Goal: Find specific fact

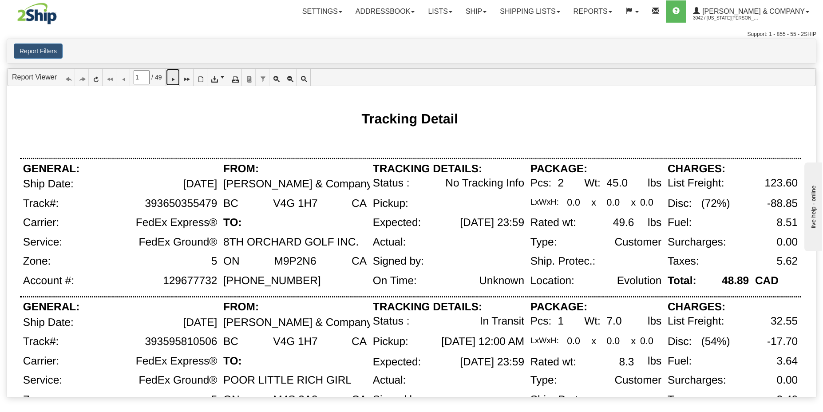
click at [176, 79] on icon at bounding box center [173, 77] width 6 height 6
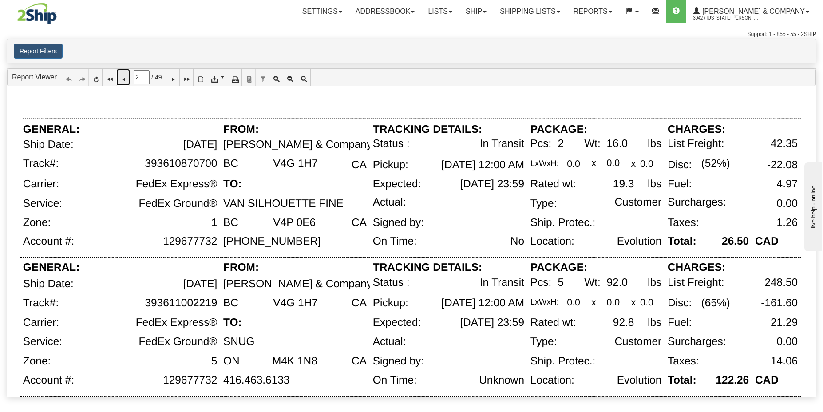
click at [126, 78] on icon at bounding box center [123, 77] width 6 height 6
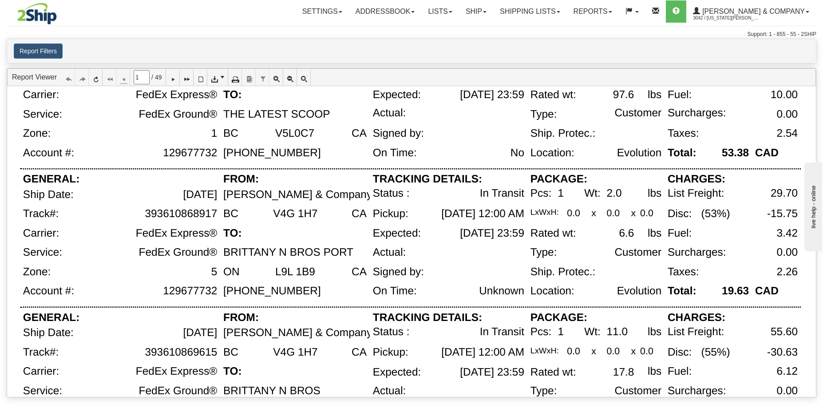
scroll to position [447, 0]
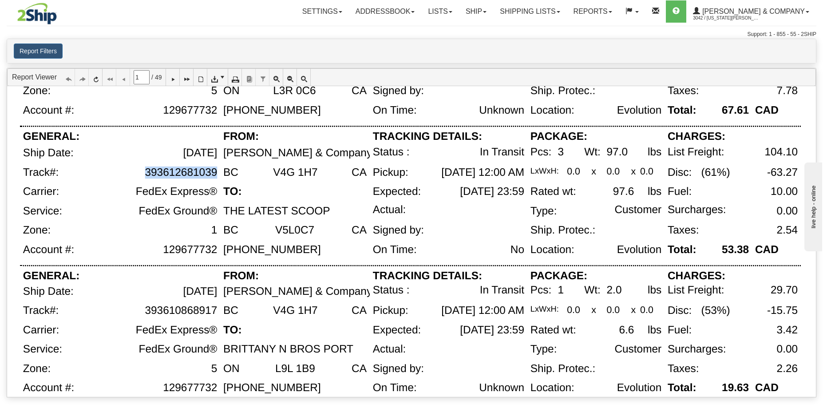
drag, startPoint x: 145, startPoint y: 172, endPoint x: 217, endPoint y: 174, distance: 71.5
click at [217, 174] on div "393612681039" at bounding box center [181, 173] width 72 height 12
copy div "393612681039"
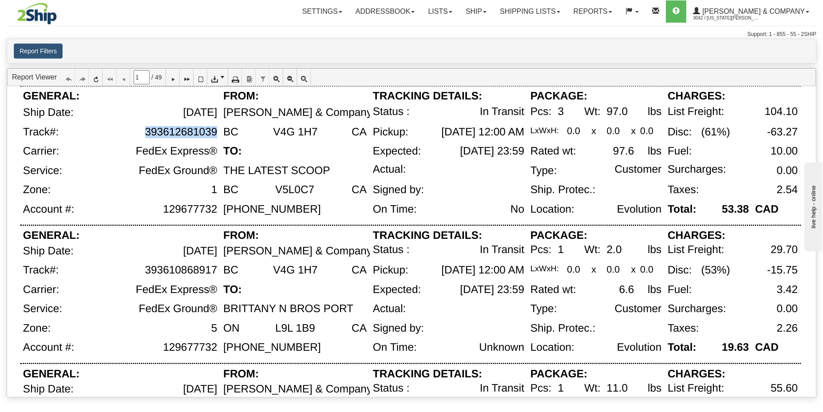
scroll to position [624, 0]
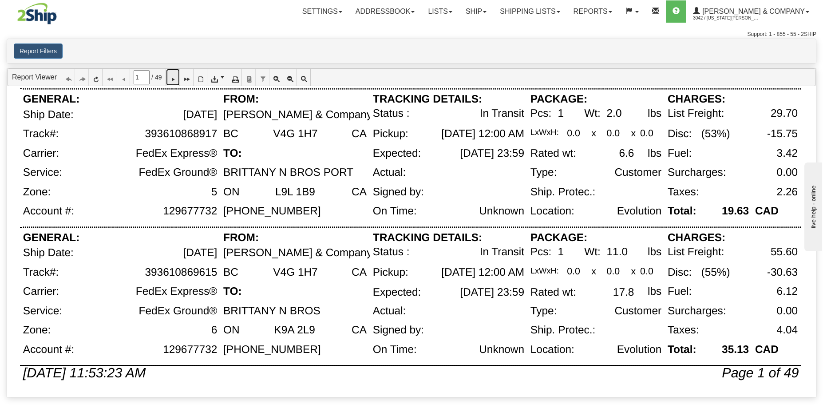
click at [176, 77] on icon at bounding box center [173, 77] width 6 height 6
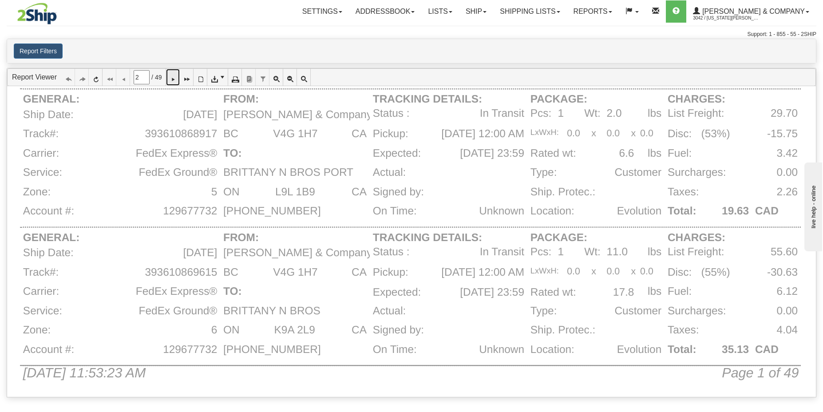
scroll to position [0, 0]
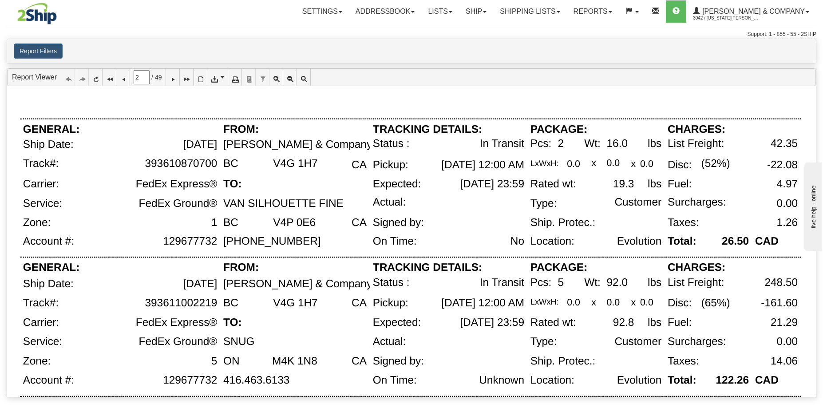
click at [180, 171] on div "393610870700" at bounding box center [143, 168] width 155 height 20
drag, startPoint x: 144, startPoint y: 164, endPoint x: 216, endPoint y: 163, distance: 71.5
click at [216, 163] on div "393610870700" at bounding box center [181, 164] width 72 height 12
copy div "393610870700"
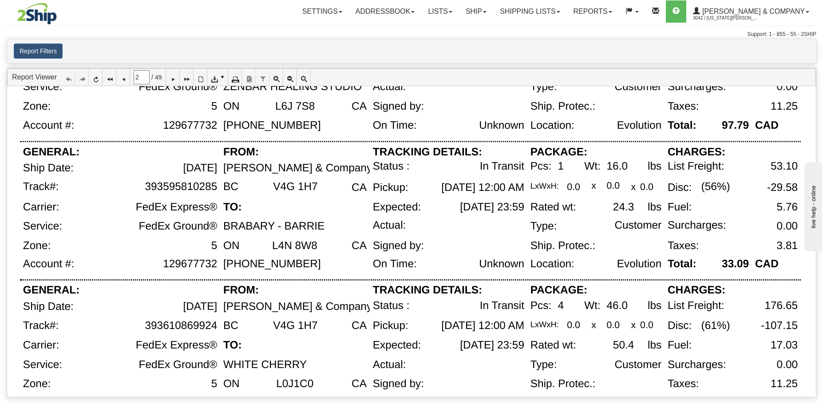
scroll to position [585, 0]
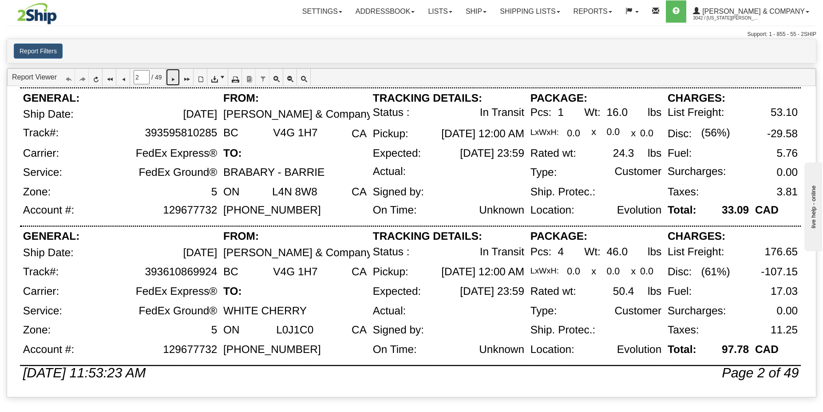
click at [176, 80] on icon at bounding box center [173, 77] width 6 height 6
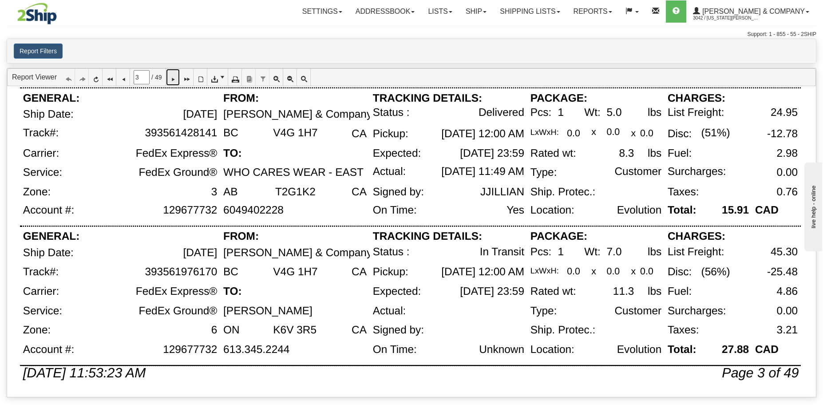
click at [176, 80] on icon at bounding box center [173, 77] width 6 height 6
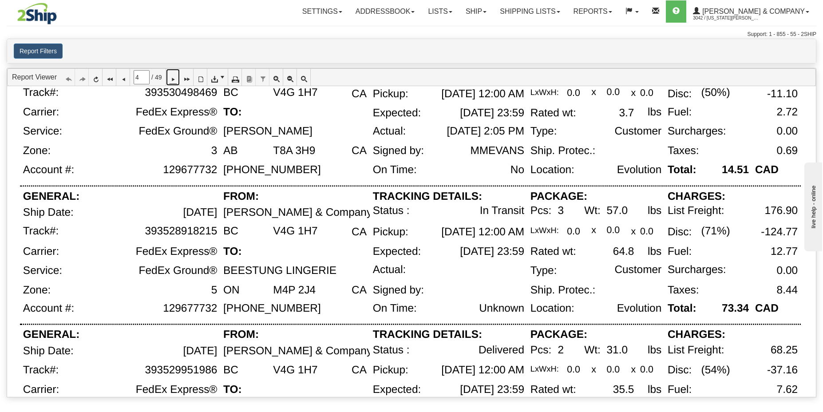
scroll to position [488, 0]
drag, startPoint x: 146, startPoint y: 230, endPoint x: 217, endPoint y: 232, distance: 70.6
click at [217, 232] on div "393528918215" at bounding box center [181, 231] width 72 height 12
copy div "393528918215"
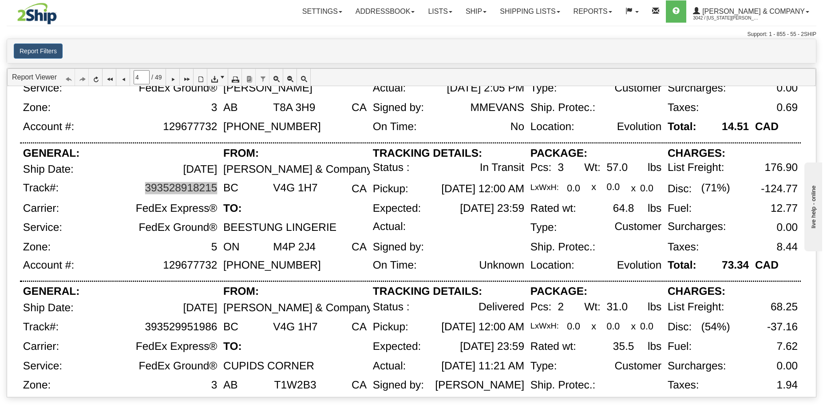
scroll to position [585, 0]
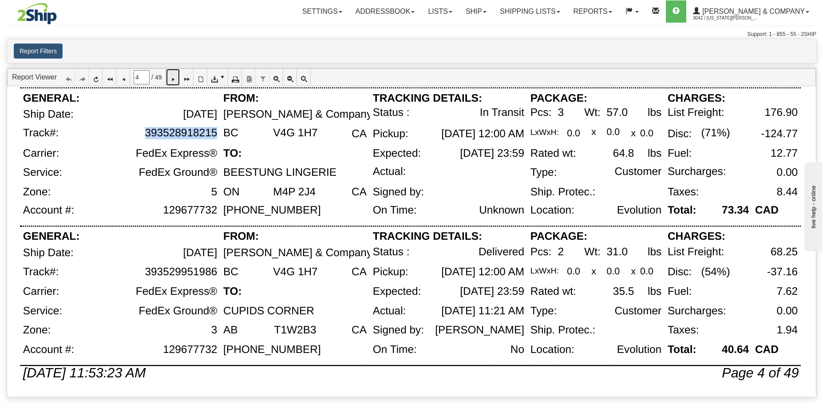
click at [176, 75] on icon at bounding box center [173, 77] width 6 height 6
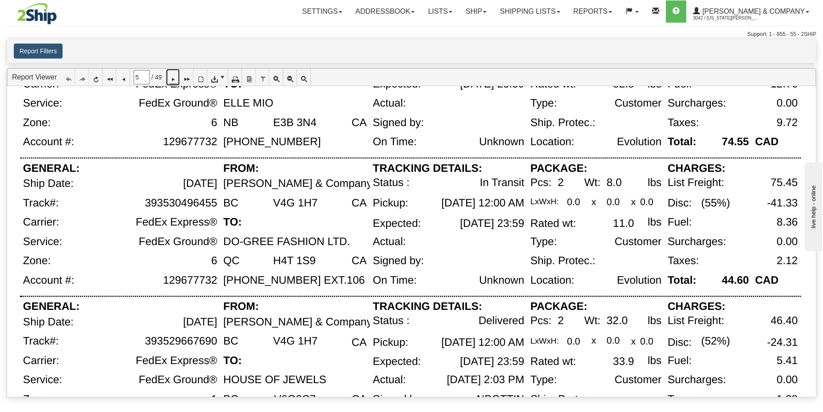
scroll to position [249, 0]
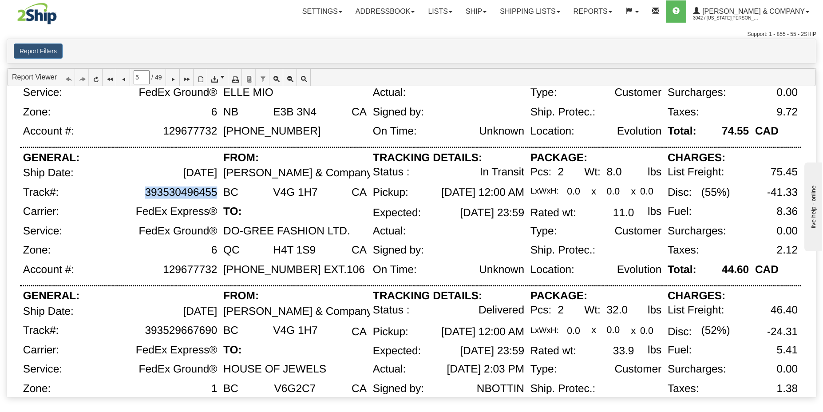
drag, startPoint x: 144, startPoint y: 192, endPoint x: 215, endPoint y: 192, distance: 71.0
click at [215, 192] on div "393530496455" at bounding box center [181, 192] width 72 height 12
copy div "393530496455"
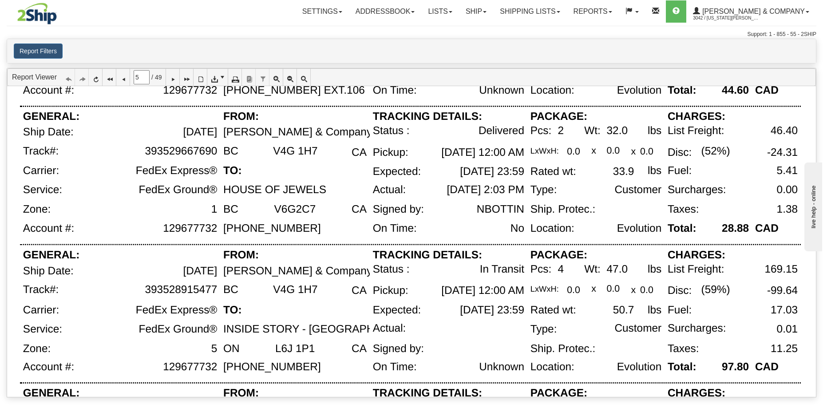
scroll to position [443, 0]
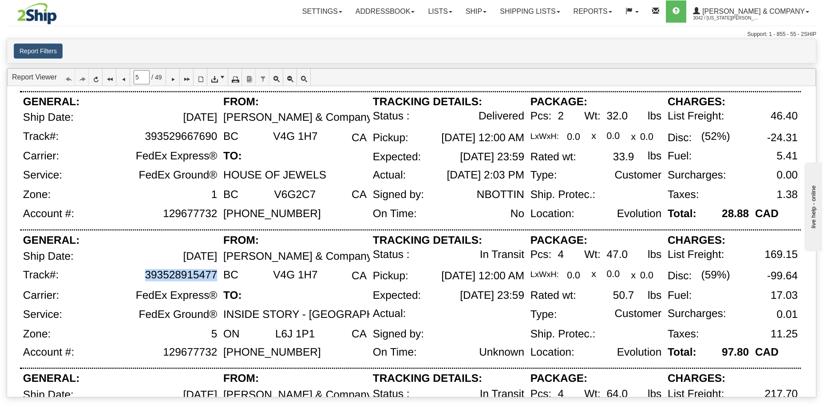
drag, startPoint x: 144, startPoint y: 275, endPoint x: 215, endPoint y: 275, distance: 71.0
click at [215, 275] on div "393528915477" at bounding box center [143, 279] width 155 height 20
copy div "393528915477"
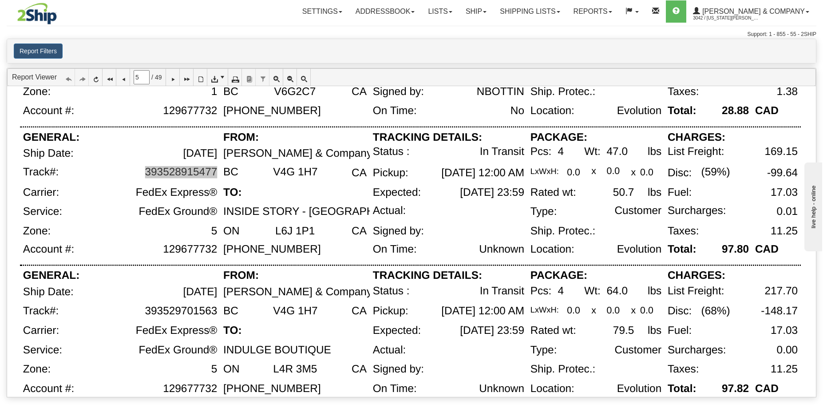
scroll to position [583, 0]
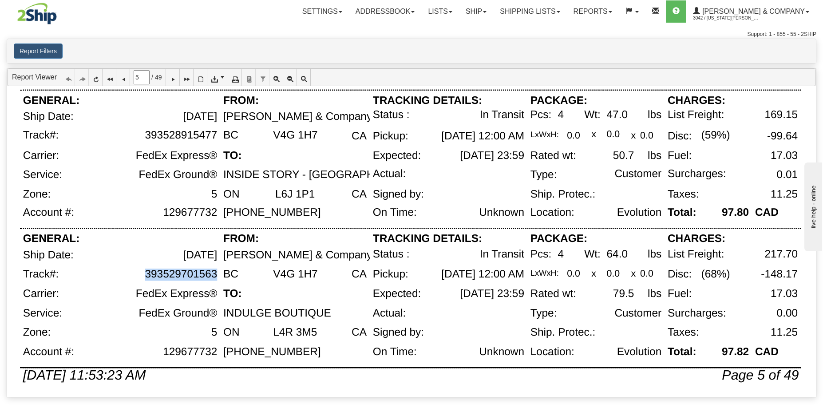
drag, startPoint x: 215, startPoint y: 278, endPoint x: 144, endPoint y: 278, distance: 70.6
click at [144, 278] on div "393529701563" at bounding box center [143, 279] width 155 height 20
copy div "393529701563"
click at [176, 76] on icon at bounding box center [173, 77] width 6 height 6
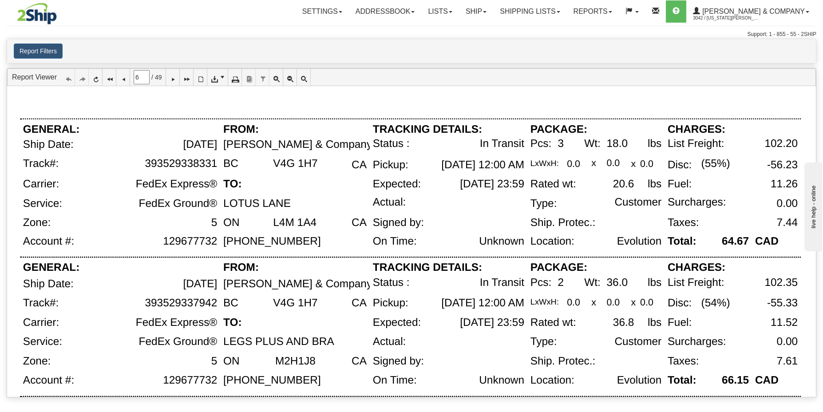
click at [173, 160] on div "393529338331" at bounding box center [181, 164] width 72 height 12
drag, startPoint x: 143, startPoint y: 164, endPoint x: 217, endPoint y: 165, distance: 73.7
click at [217, 165] on div "393529338331" at bounding box center [143, 168] width 155 height 20
copy div "393529338331"
drag, startPoint x: 146, startPoint y: 305, endPoint x: 215, endPoint y: 301, distance: 69.4
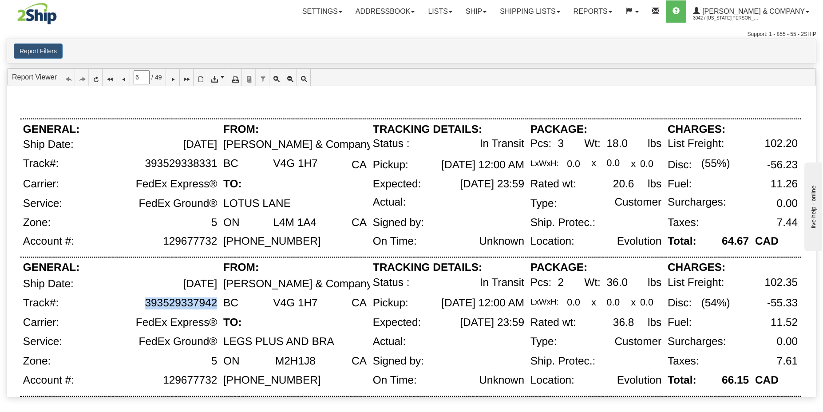
click at [215, 301] on div "393529337942" at bounding box center [181, 303] width 72 height 12
copy div "393529337942"
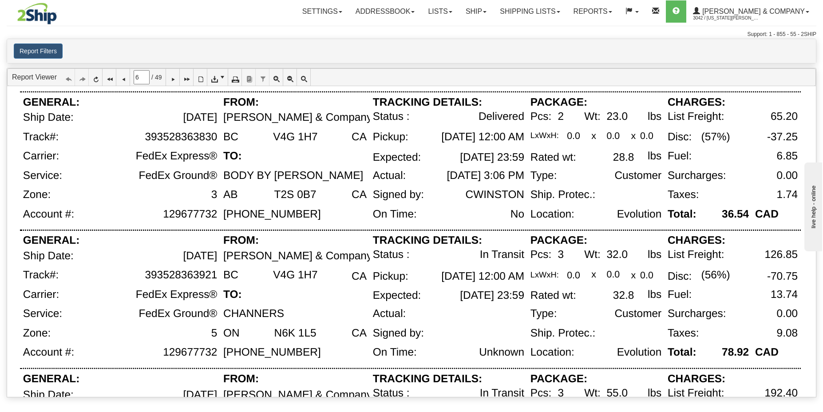
scroll to position [305, 0]
drag, startPoint x: 146, startPoint y: 276, endPoint x: 217, endPoint y: 275, distance: 70.6
click at [217, 275] on div "393528363921" at bounding box center [181, 275] width 72 height 12
copy div "393528363921"
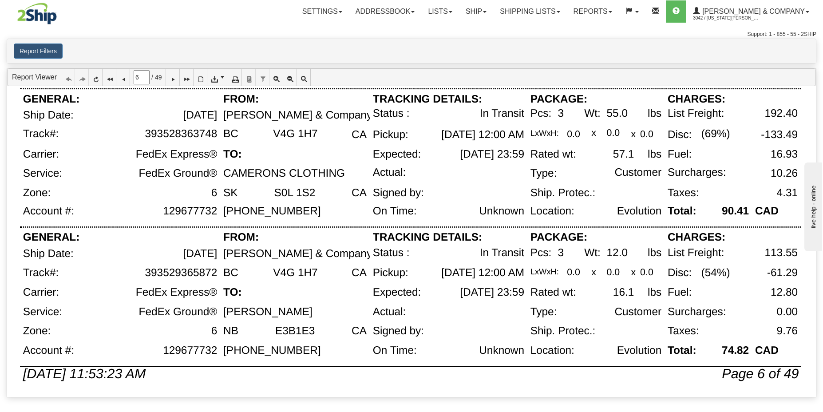
scroll to position [585, 0]
click at [176, 78] on icon at bounding box center [173, 77] width 6 height 6
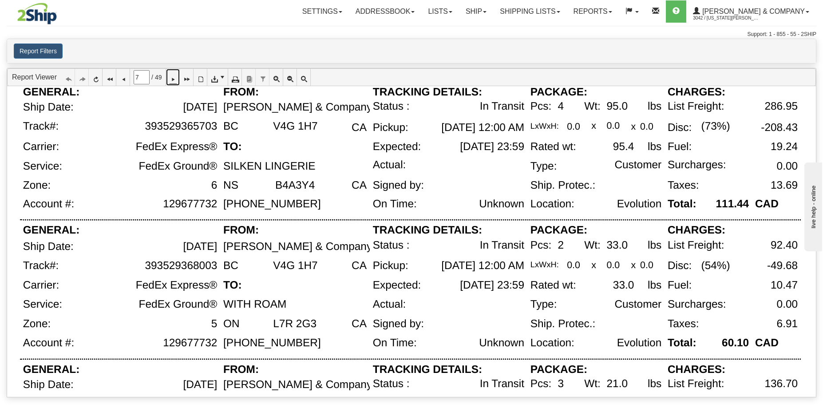
scroll to position [39, 0]
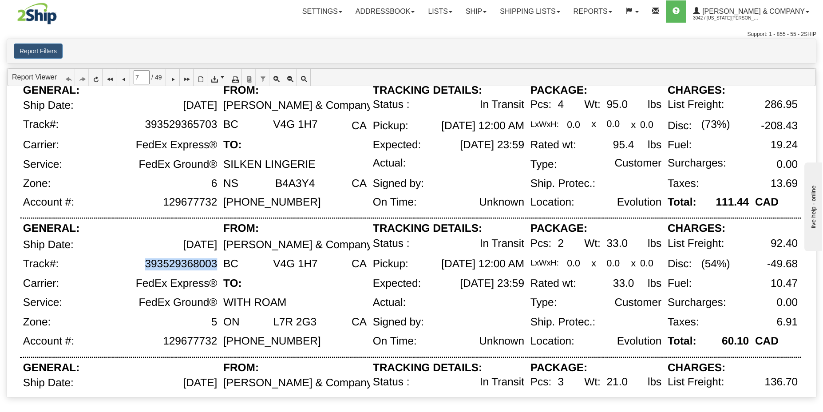
drag, startPoint x: 147, startPoint y: 263, endPoint x: 216, endPoint y: 264, distance: 69.3
click at [216, 264] on div "393529368003" at bounding box center [181, 264] width 72 height 12
copy div "393529368003"
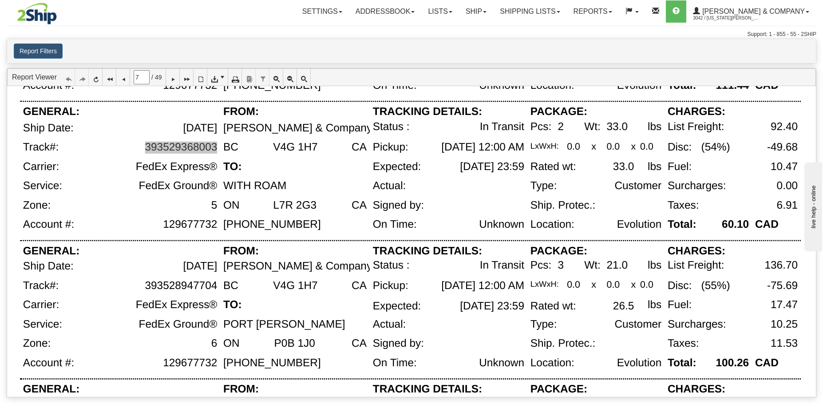
scroll to position [212, 0]
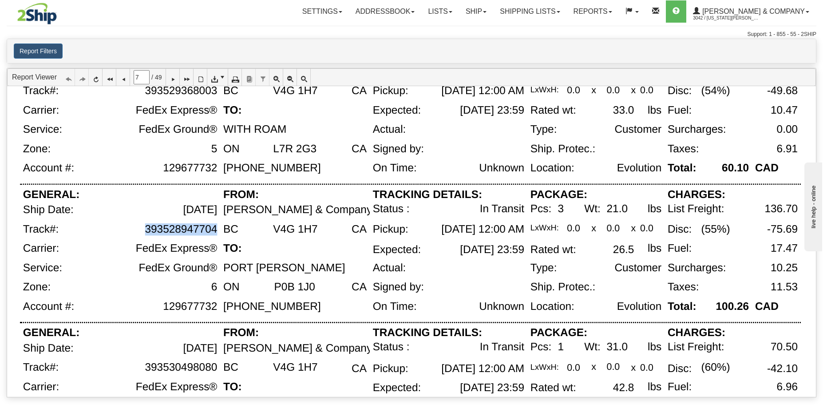
drag, startPoint x: 147, startPoint y: 230, endPoint x: 215, endPoint y: 230, distance: 67.5
click at [215, 230] on div "393528947704" at bounding box center [181, 229] width 72 height 12
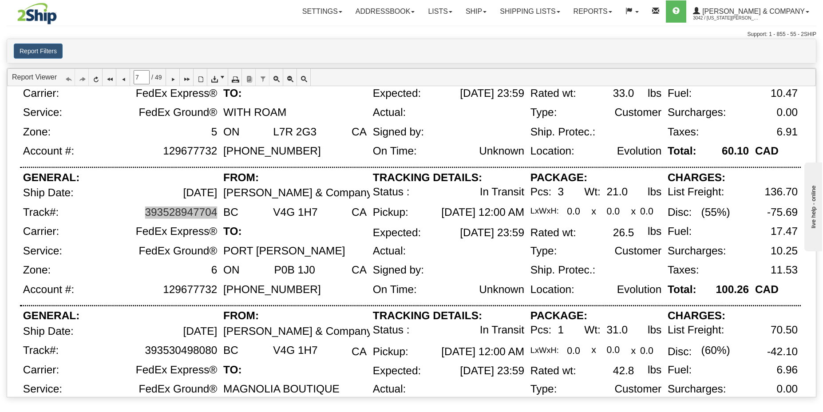
scroll to position [287, 0]
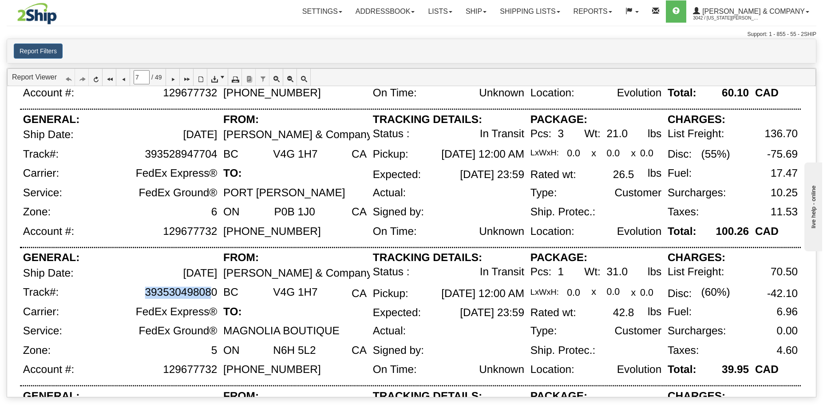
drag, startPoint x: 146, startPoint y: 293, endPoint x: 214, endPoint y: 293, distance: 68.4
click at [214, 292] on div "393530498080" at bounding box center [181, 292] width 72 height 12
drag, startPoint x: 215, startPoint y: 293, endPoint x: 136, endPoint y: 290, distance: 79.1
click at [136, 290] on div "393530498080" at bounding box center [143, 296] width 155 height 20
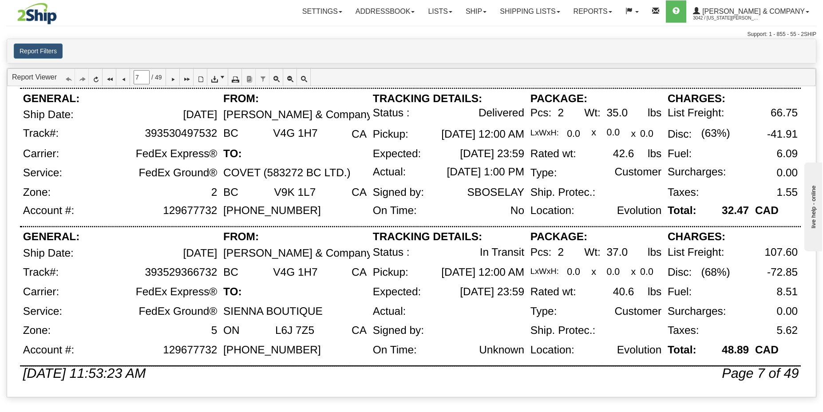
scroll to position [585, 0]
drag, startPoint x: 147, startPoint y: 274, endPoint x: 215, endPoint y: 273, distance: 68.8
click at [215, 273] on div "393529366732" at bounding box center [181, 272] width 72 height 12
click at [176, 78] on icon at bounding box center [173, 77] width 6 height 6
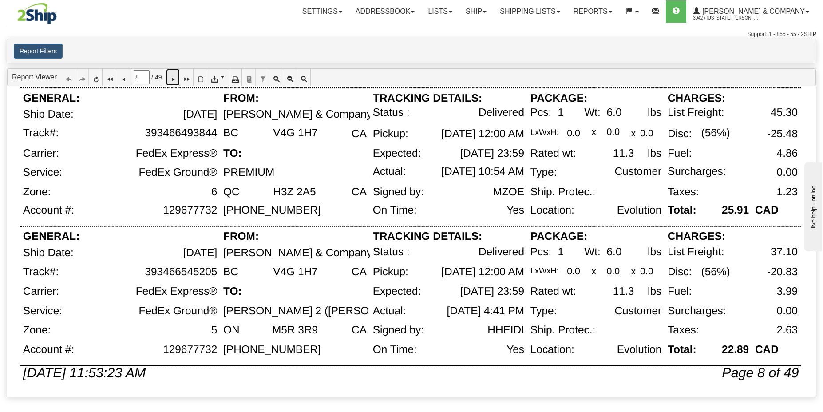
click at [176, 78] on icon at bounding box center [173, 77] width 6 height 6
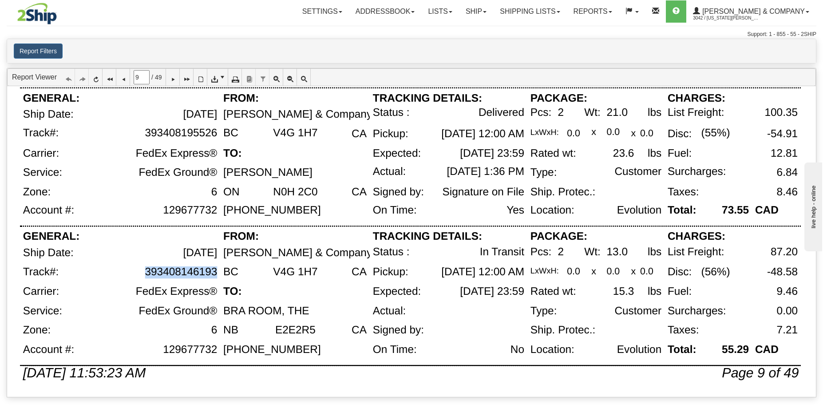
drag, startPoint x: 147, startPoint y: 274, endPoint x: 217, endPoint y: 272, distance: 70.2
click at [217, 272] on div "393408146193" at bounding box center [181, 272] width 72 height 12
click at [176, 80] on icon at bounding box center [173, 77] width 6 height 6
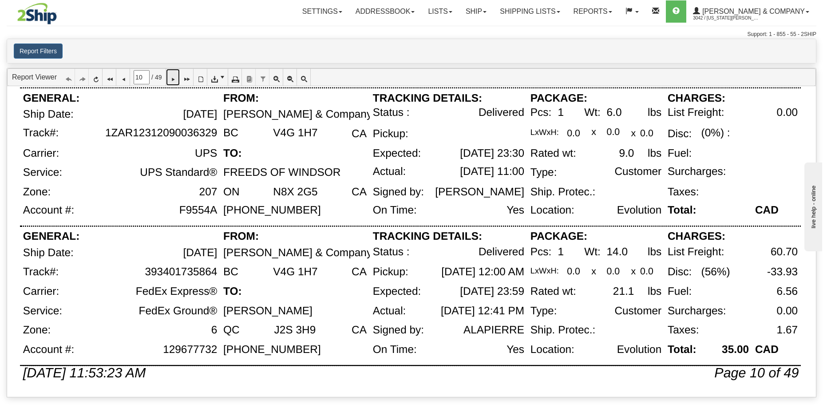
click at [176, 79] on icon at bounding box center [173, 77] width 6 height 6
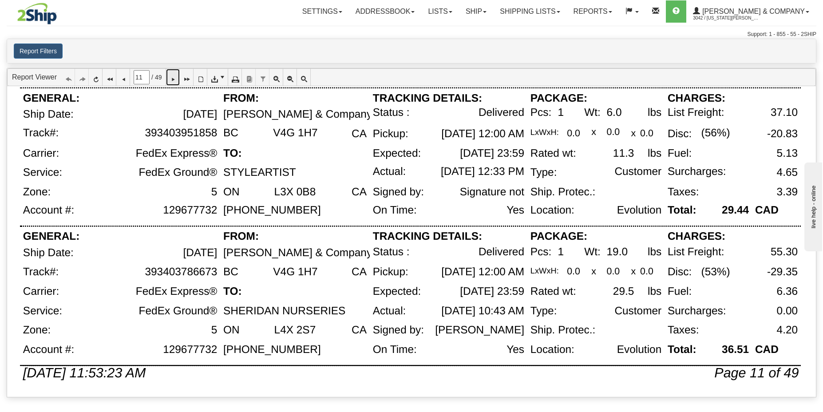
click at [176, 77] on icon at bounding box center [173, 77] width 6 height 6
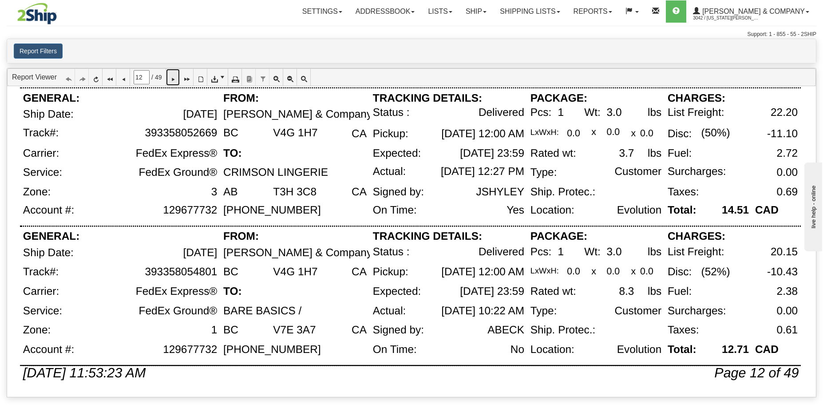
click at [176, 76] on icon at bounding box center [173, 77] width 6 height 6
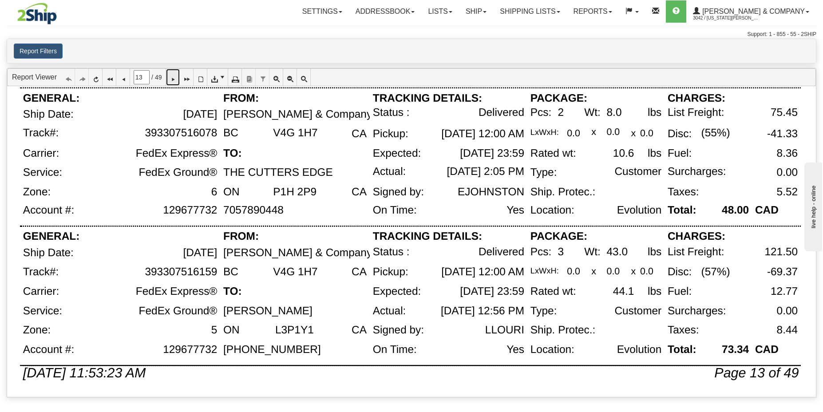
click at [176, 77] on icon at bounding box center [173, 77] width 6 height 6
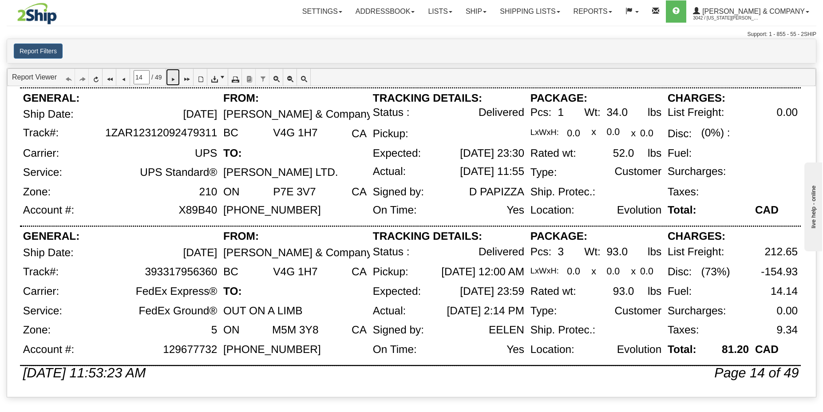
click at [176, 79] on icon at bounding box center [173, 77] width 6 height 6
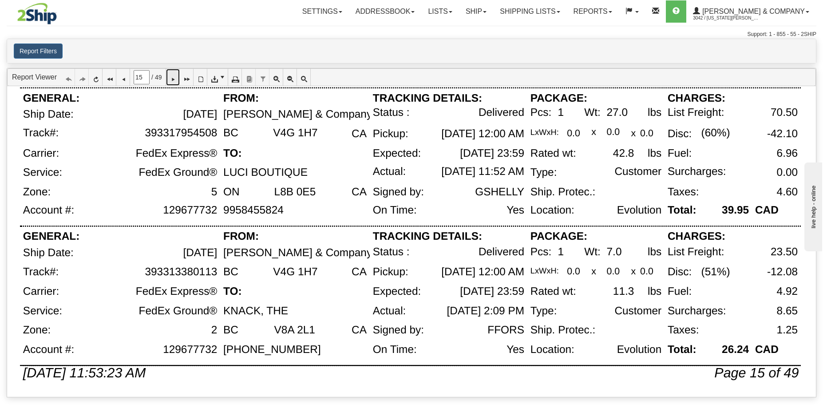
click at [176, 80] on icon at bounding box center [173, 77] width 6 height 6
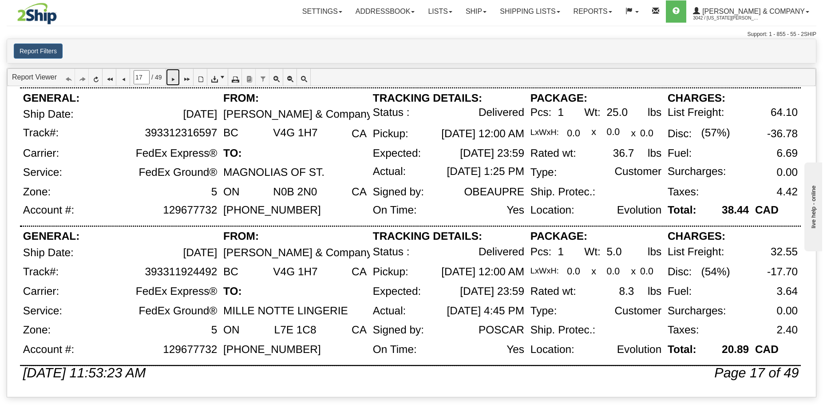
click at [176, 76] on icon at bounding box center [173, 77] width 6 height 6
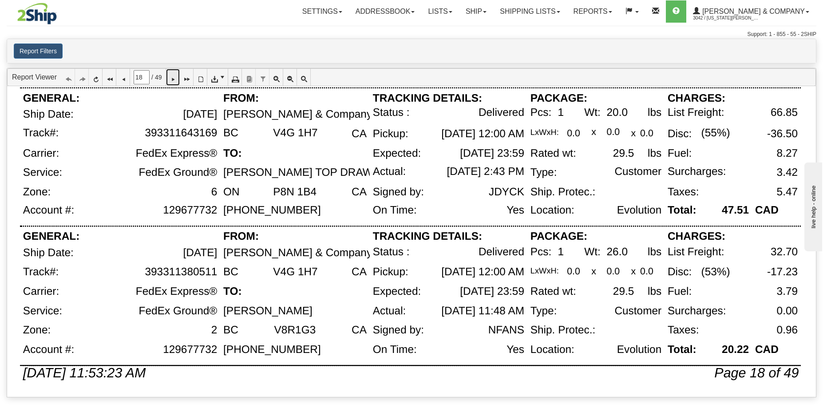
click at [176, 76] on icon at bounding box center [173, 77] width 6 height 6
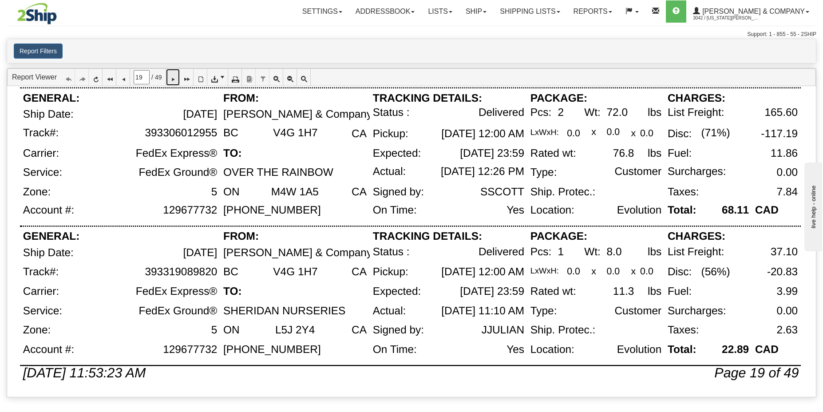
click at [176, 78] on icon at bounding box center [173, 77] width 6 height 6
click at [175, 79] on icon at bounding box center [173, 77] width 6 height 6
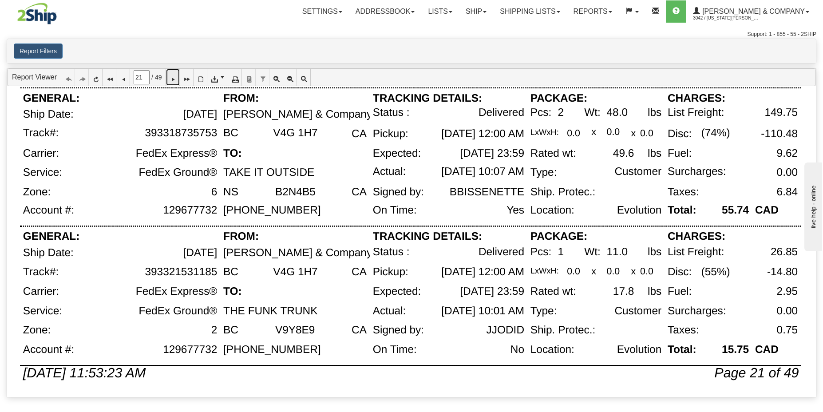
click at [176, 79] on icon at bounding box center [173, 77] width 6 height 6
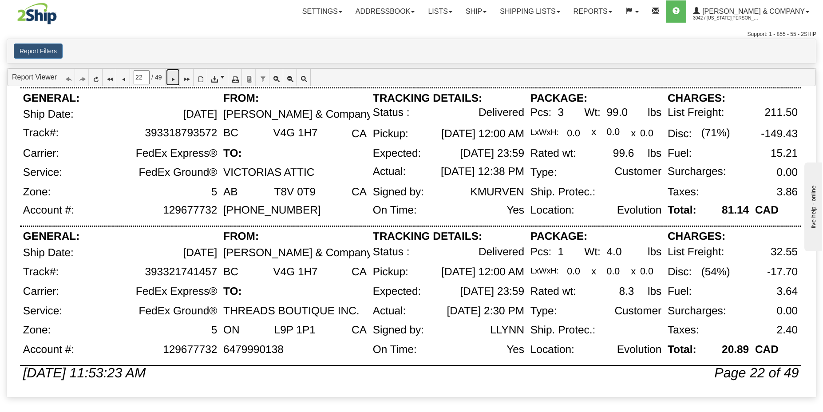
click at [180, 80] on link at bounding box center [173, 77] width 14 height 17
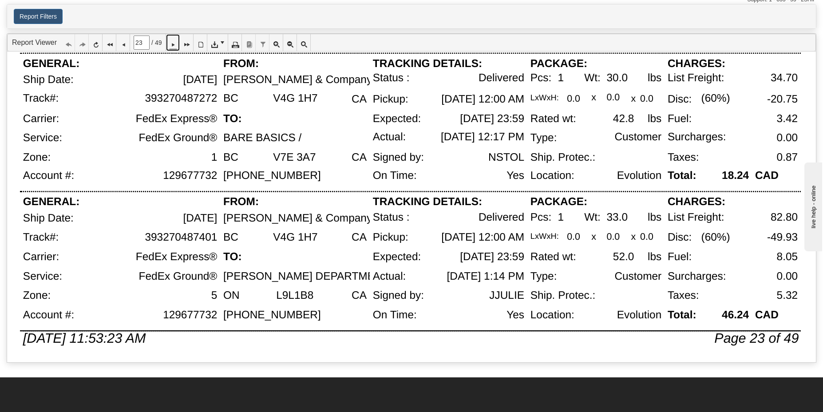
scroll to position [583, 0]
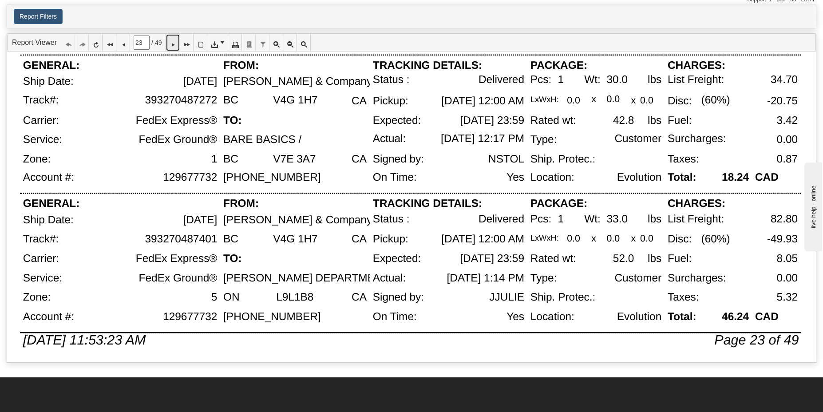
click at [176, 43] on icon at bounding box center [173, 43] width 6 height 6
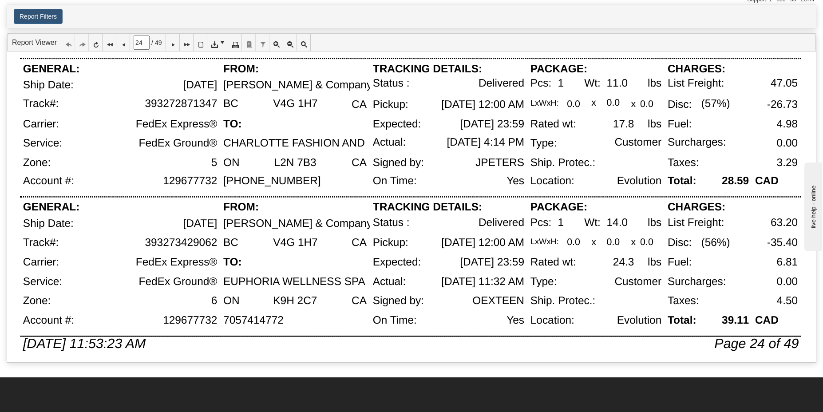
scroll to position [585, 0]
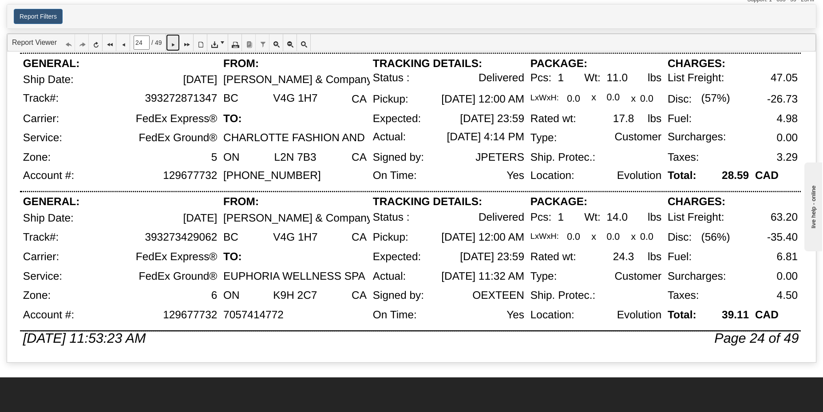
click at [176, 44] on icon at bounding box center [173, 43] width 6 height 6
click at [176, 42] on icon at bounding box center [173, 43] width 6 height 6
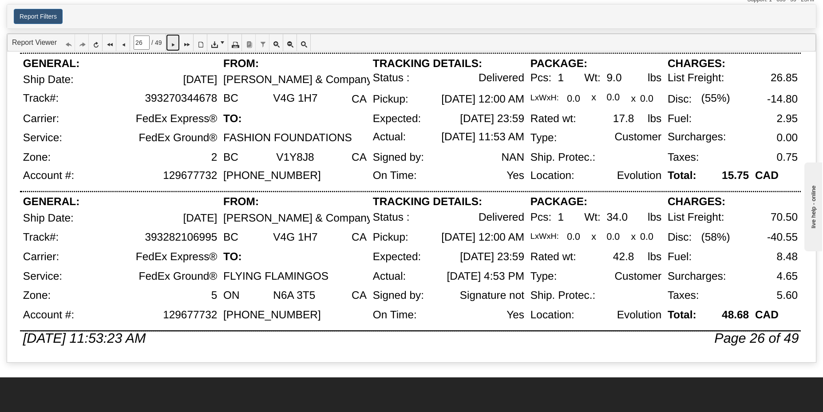
click at [176, 42] on icon at bounding box center [173, 43] width 6 height 6
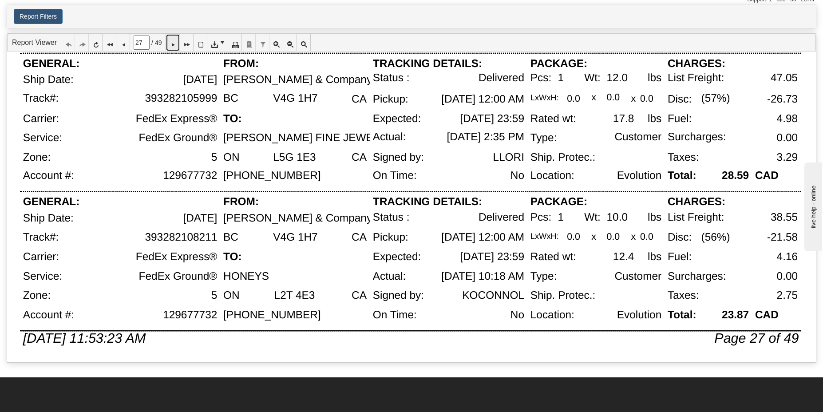
click at [176, 43] on icon at bounding box center [173, 43] width 6 height 6
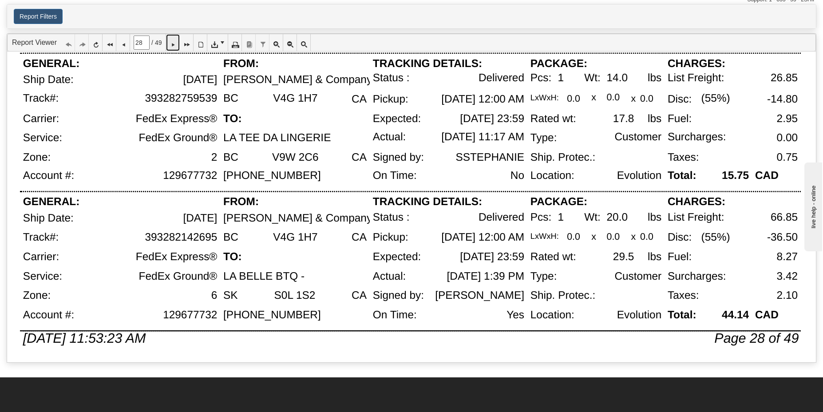
click at [178, 50] on link at bounding box center [173, 42] width 14 height 17
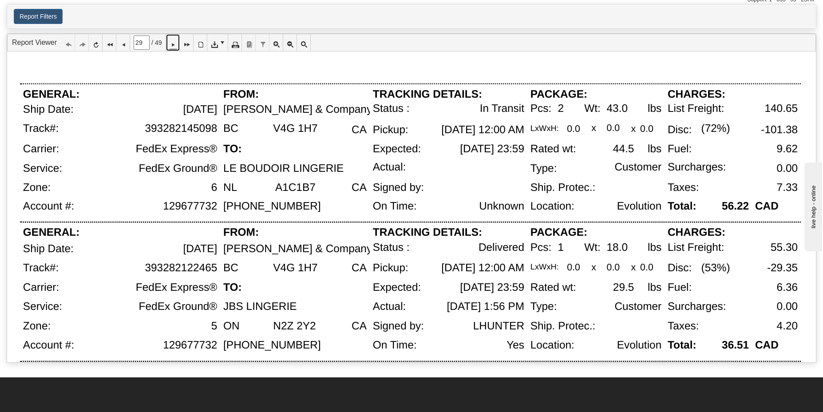
scroll to position [0, 0]
drag, startPoint x: 147, startPoint y: 130, endPoint x: 214, endPoint y: 128, distance: 67.5
click at [214, 128] on div "393282145098" at bounding box center [181, 129] width 72 height 12
drag, startPoint x: 224, startPoint y: 171, endPoint x: 341, endPoint y: 170, distance: 116.8
click at [341, 169] on div "LE BOUDOIR LINGERIE" at bounding box center [283, 169] width 120 height 12
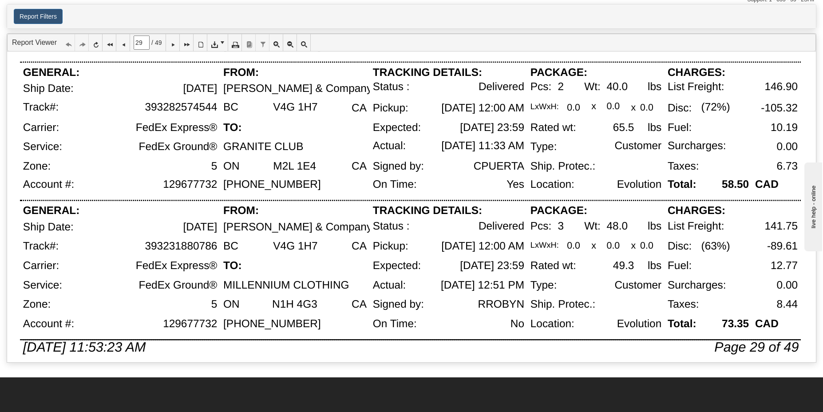
scroll to position [585, 0]
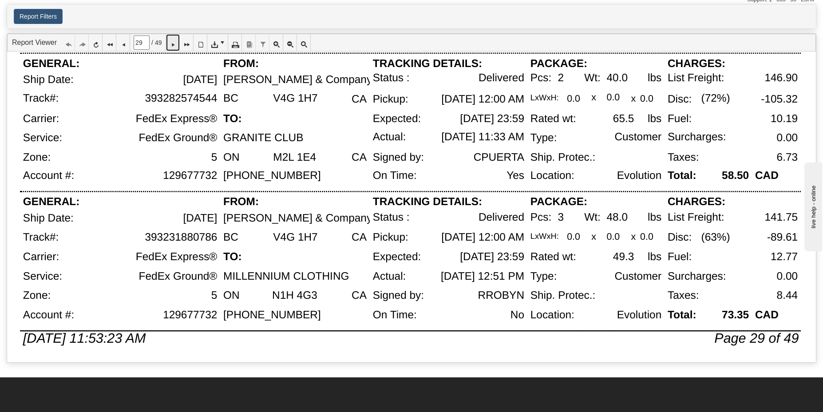
click at [176, 40] on icon at bounding box center [173, 43] width 6 height 6
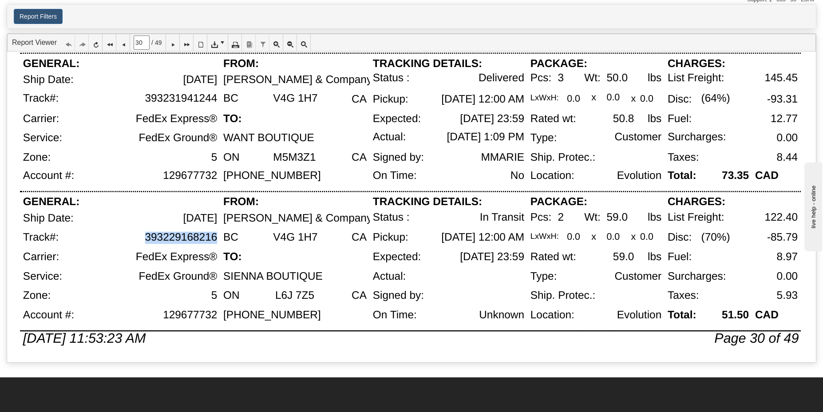
drag, startPoint x: 147, startPoint y: 239, endPoint x: 216, endPoint y: 239, distance: 69.3
click at [216, 239] on div "393229168216" at bounding box center [181, 238] width 72 height 12
click at [176, 44] on icon at bounding box center [173, 43] width 6 height 6
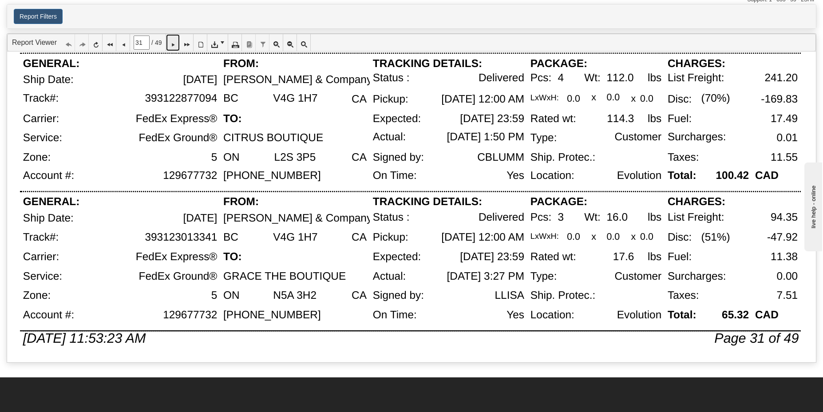
click at [176, 44] on icon at bounding box center [173, 43] width 6 height 6
click at [176, 42] on icon at bounding box center [173, 43] width 6 height 6
click at [174, 41] on link at bounding box center [173, 42] width 14 height 17
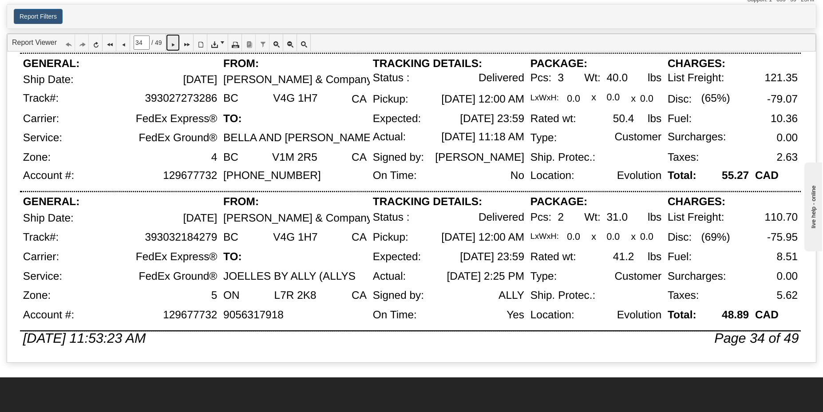
click at [176, 46] on icon at bounding box center [173, 43] width 6 height 6
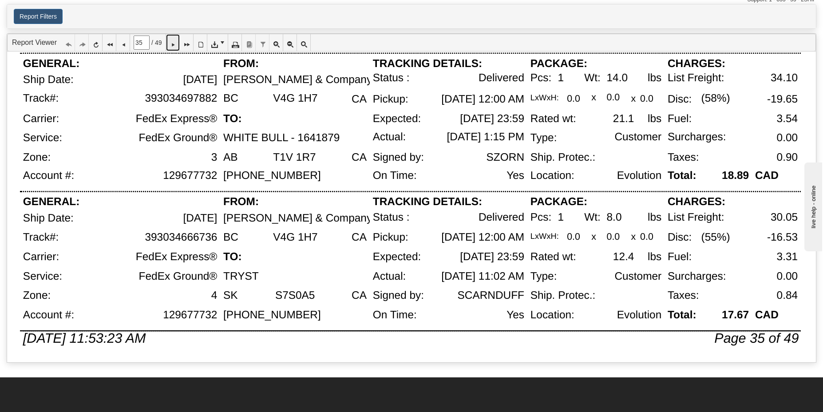
click at [171, 39] on link at bounding box center [173, 42] width 14 height 17
click at [176, 42] on icon at bounding box center [173, 43] width 6 height 6
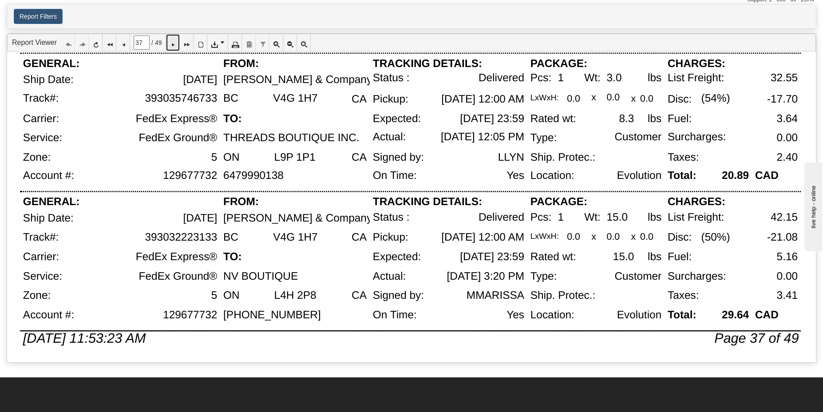
click at [176, 43] on icon at bounding box center [173, 43] width 6 height 6
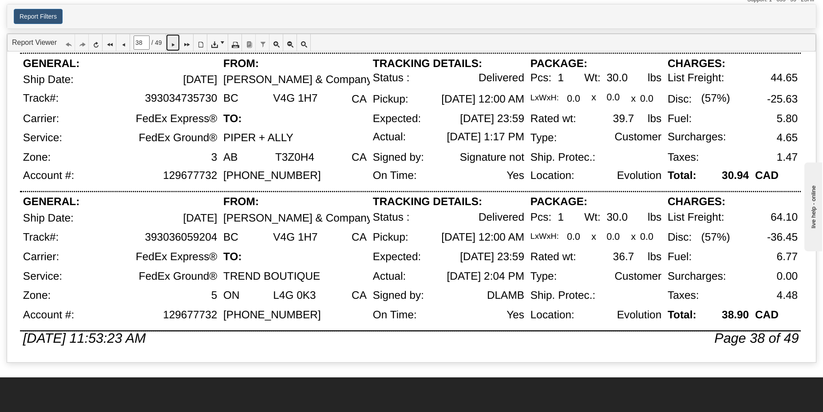
click at [176, 42] on icon at bounding box center [173, 43] width 6 height 6
click at [176, 46] on icon at bounding box center [173, 43] width 6 height 6
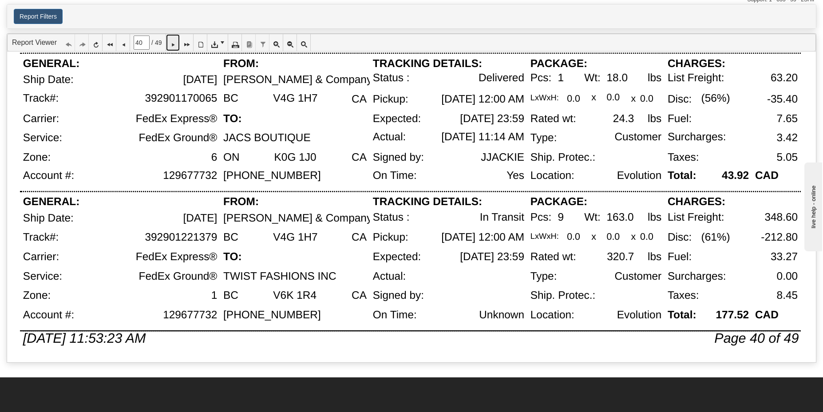
click at [176, 44] on icon at bounding box center [173, 43] width 6 height 6
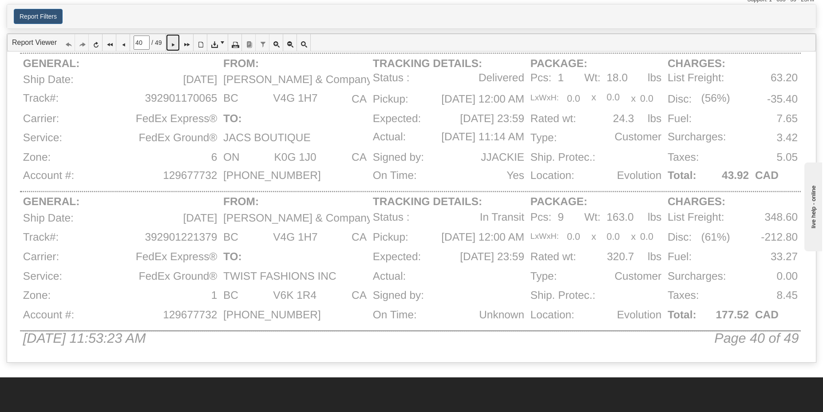
type input "41"
